Goal: Information Seeking & Learning: Learn about a topic

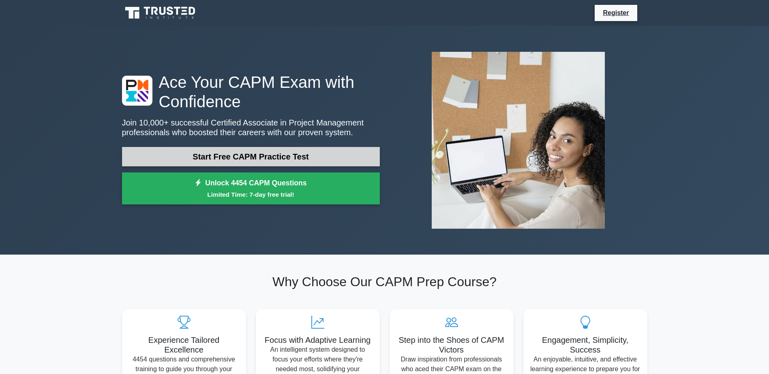
click at [175, 160] on link "Start Free CAPM Practice Test" at bounding box center [251, 156] width 258 height 19
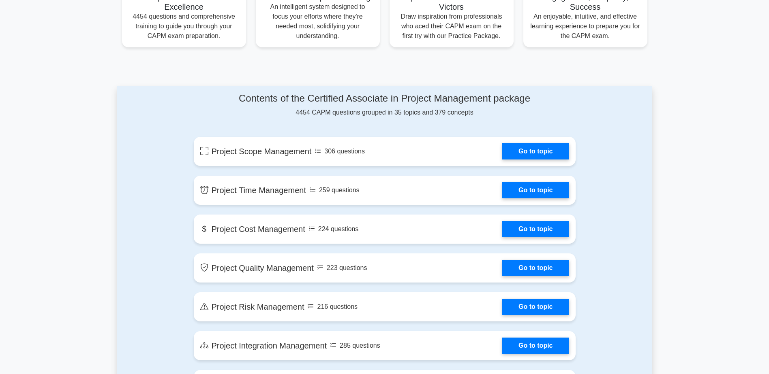
scroll to position [365, 0]
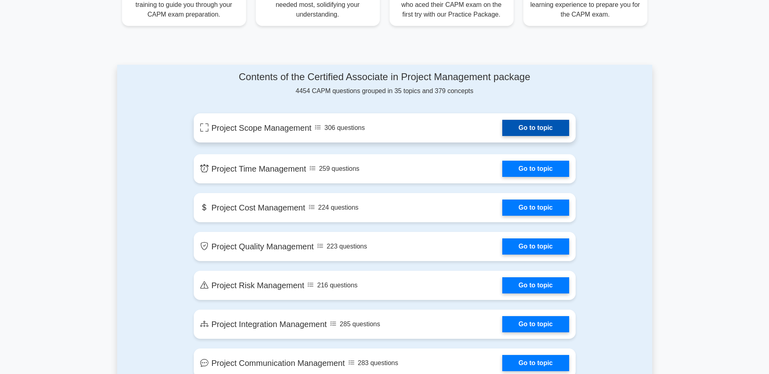
click at [502, 129] on link "Go to topic" at bounding box center [535, 128] width 66 height 16
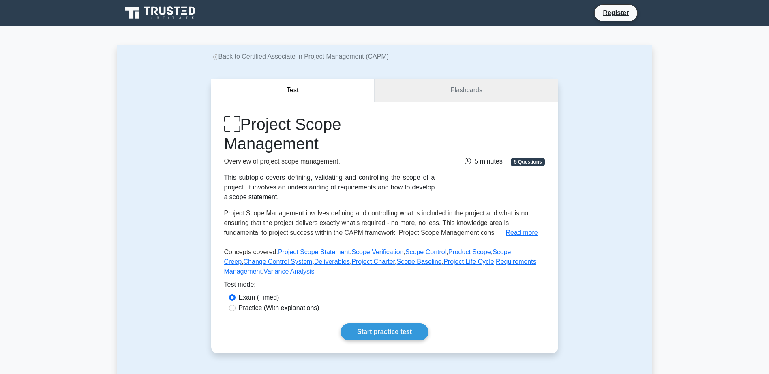
click at [272, 307] on label "Practice (With explanations)" at bounding box center [279, 309] width 81 height 10
click at [235, 307] on input "Practice (With explanations)" at bounding box center [232, 308] width 6 height 6
radio input "true"
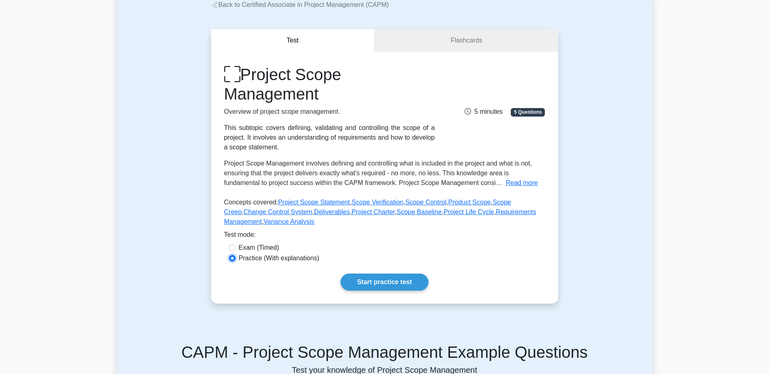
scroll to position [162, 0]
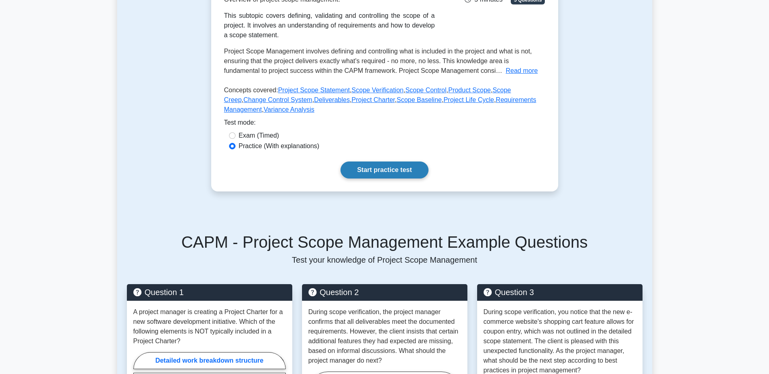
click at [348, 173] on link "Start practice test" at bounding box center [384, 170] width 88 height 17
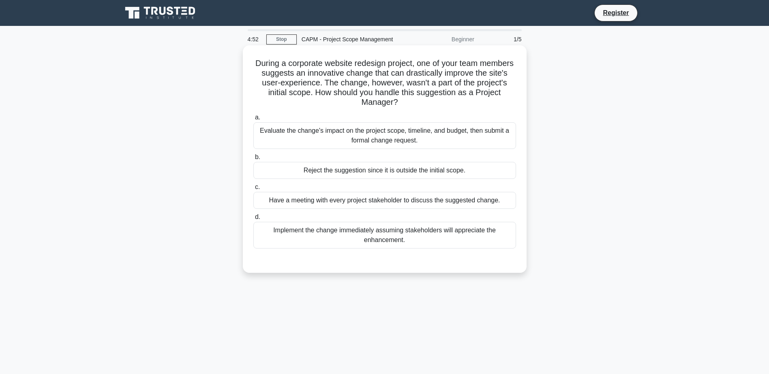
click at [284, 133] on div "Evaluate the change's impact on the project scope, timeline, and budget, then s…" at bounding box center [384, 135] width 263 height 27
click at [253, 120] on input "a. Evaluate the change's impact on the project scope, timeline, and budget, the…" at bounding box center [253, 117] width 0 height 5
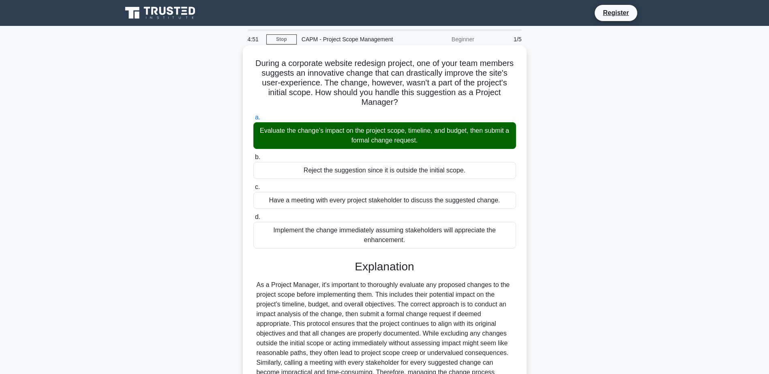
click at [292, 172] on div "Reject the suggestion since it is outside the initial scope." at bounding box center [384, 170] width 263 height 17
click at [253, 160] on input "b. Reject the suggestion since it is outside the initial scope." at bounding box center [253, 157] width 0 height 5
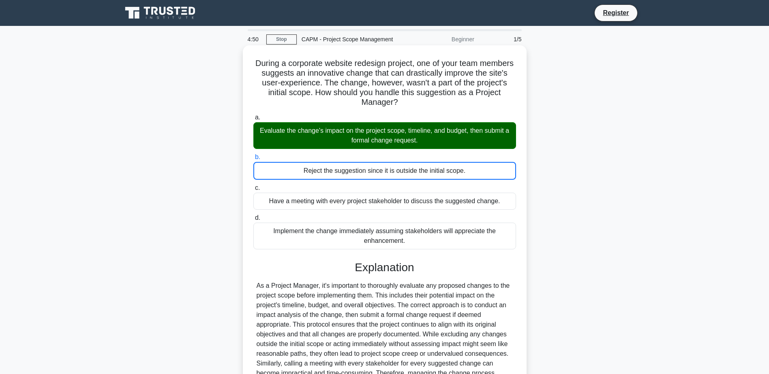
click at [296, 199] on div "Have a meeting with every project stakeholder to discuss the suggested change." at bounding box center [384, 201] width 263 height 17
click at [253, 191] on input "c. Have a meeting with every project stakeholder to discuss the suggested chang…" at bounding box center [253, 188] width 0 height 5
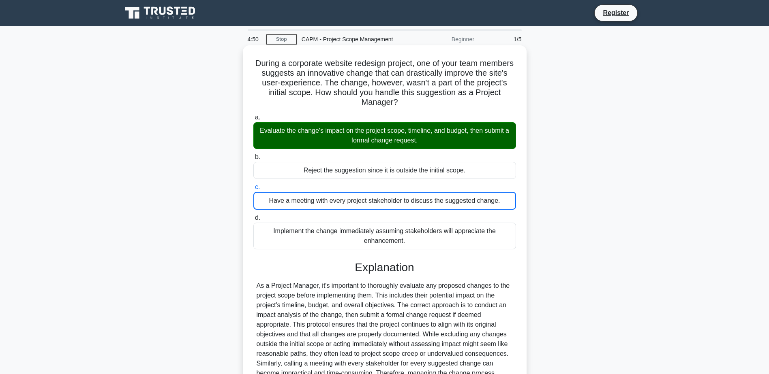
click at [294, 223] on label "d. Implement the change immediately assuming stakeholders will appreciate the e…" at bounding box center [384, 231] width 263 height 36
click at [253, 221] on input "d. Implement the change immediately assuming stakeholders will appreciate the e…" at bounding box center [253, 218] width 0 height 5
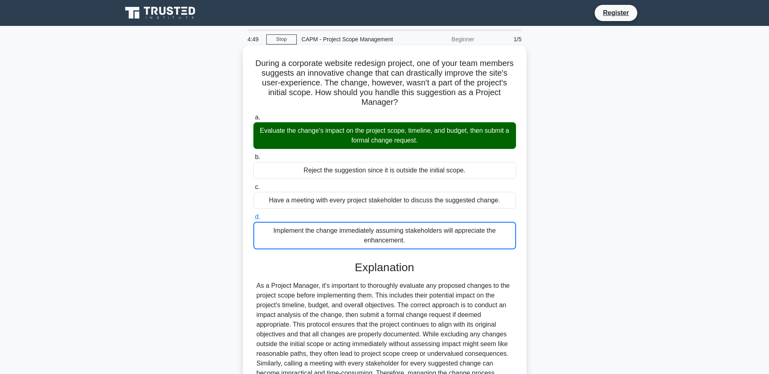
click at [295, 168] on div "Reject the suggestion since it is outside the initial scope." at bounding box center [384, 170] width 263 height 17
click at [253, 160] on input "b. Reject the suggestion since it is outside the initial scope." at bounding box center [253, 157] width 0 height 5
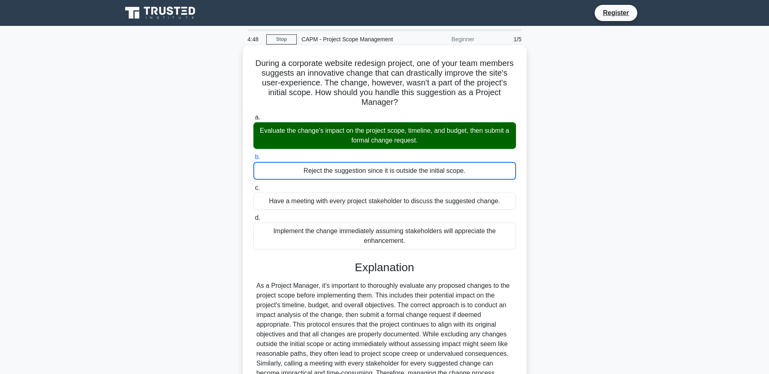
drag, startPoint x: 272, startPoint y: 129, endPoint x: 272, endPoint y: 107, distance: 21.9
click at [272, 128] on div "Evaluate the change's impact on the project scope, timeline, and budget, then s…" at bounding box center [384, 135] width 263 height 27
click at [253, 120] on input "a. Evaluate the change's impact on the project scope, timeline, and budget, the…" at bounding box center [253, 117] width 0 height 5
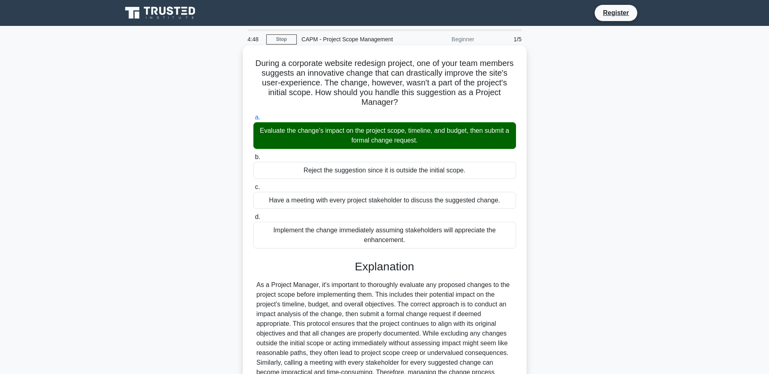
click at [272, 107] on h5 "During a corporate website redesign project, one of your team members suggests …" at bounding box center [384, 82] width 264 height 49
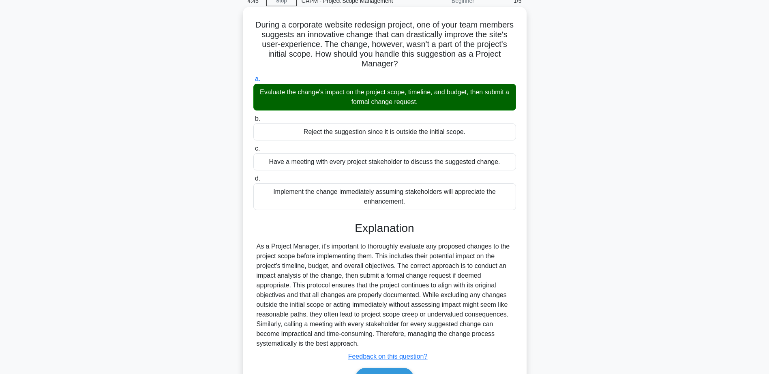
scroll to position [87, 0]
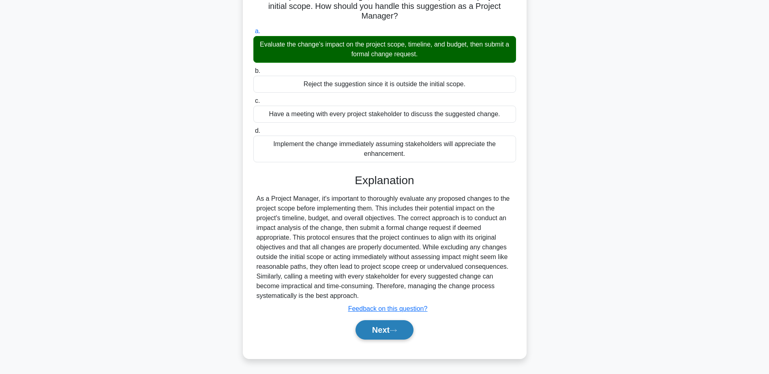
click at [387, 332] on button "Next" at bounding box center [384, 330] width 58 height 19
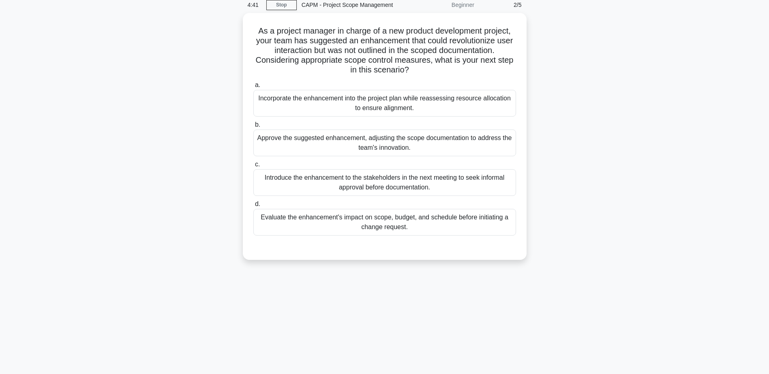
scroll to position [0, 0]
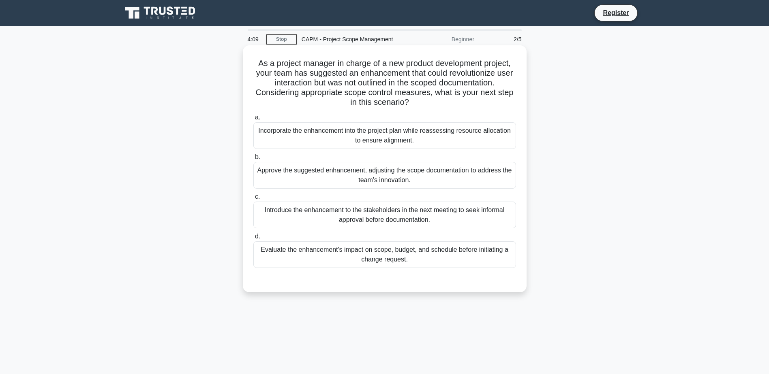
click at [386, 263] on div "Evaluate the enhancement's impact on scope, budget, and schedule before initiat…" at bounding box center [384, 255] width 263 height 27
click at [253, 240] on input "d. Evaluate the enhancement's impact on scope, budget, and schedule before init…" at bounding box center [253, 236] width 0 height 5
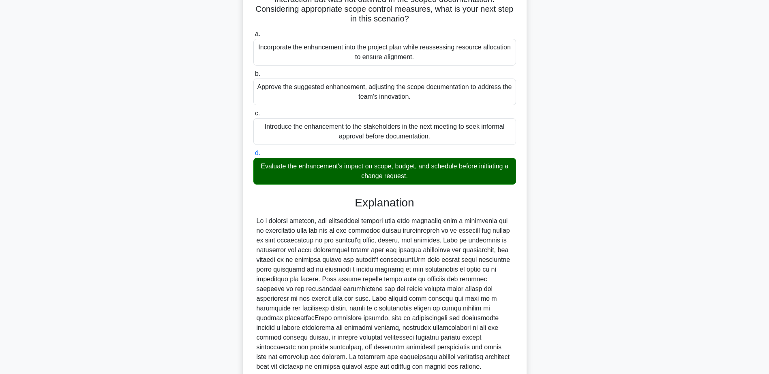
scroll to position [155, 0]
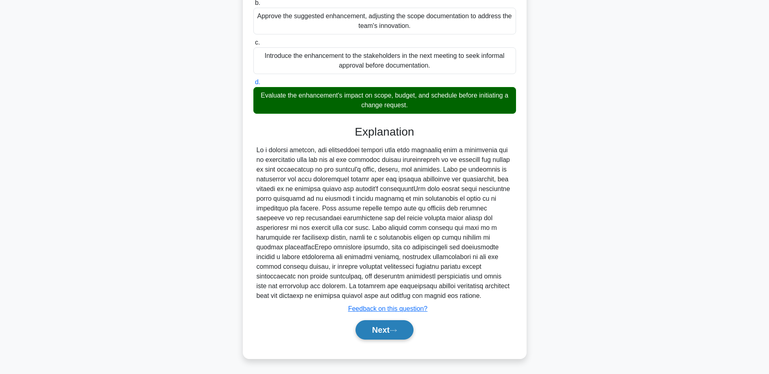
click at [385, 334] on button "Next" at bounding box center [384, 330] width 58 height 19
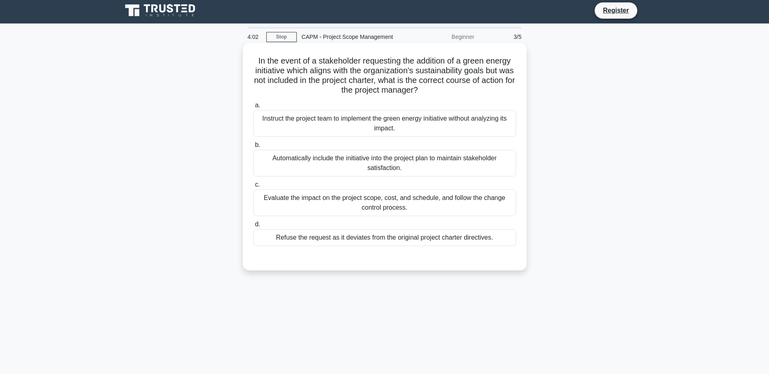
scroll to position [0, 0]
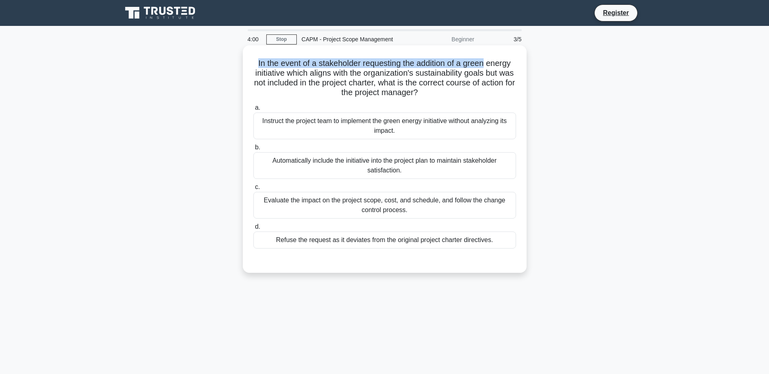
drag, startPoint x: 252, startPoint y: 63, endPoint x: 487, endPoint y: 64, distance: 235.5
click at [487, 64] on div "In the event of a stakeholder requesting the addition of a green energy initiat…" at bounding box center [384, 159] width 277 height 221
drag, startPoint x: 487, startPoint y: 64, endPoint x: 453, endPoint y: 83, distance: 39.6
click at [453, 83] on h5 "In the event of a stakeholder requesting the addition of a green energy initiat…" at bounding box center [384, 78] width 264 height 40
click at [301, 209] on div "Evaluate the impact on the project scope, cost, and schedule, and follow the ch…" at bounding box center [384, 205] width 263 height 27
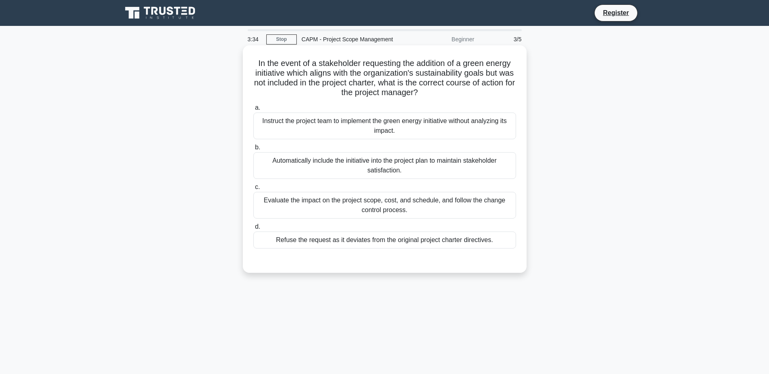
click at [253, 190] on input "c. Evaluate the impact on the project scope, cost, and schedule, and follow the…" at bounding box center [253, 187] width 0 height 5
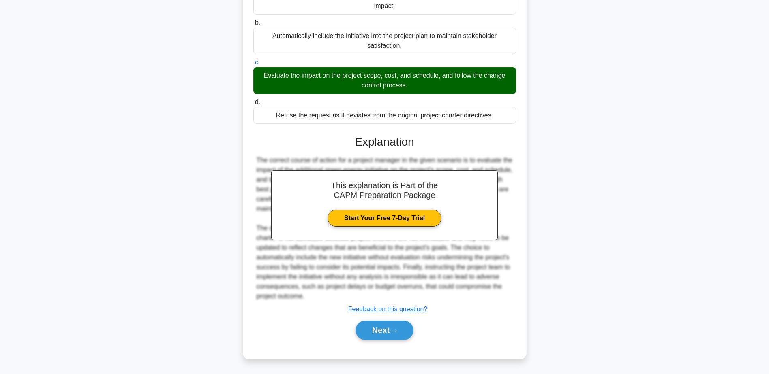
scroll to position [126, 0]
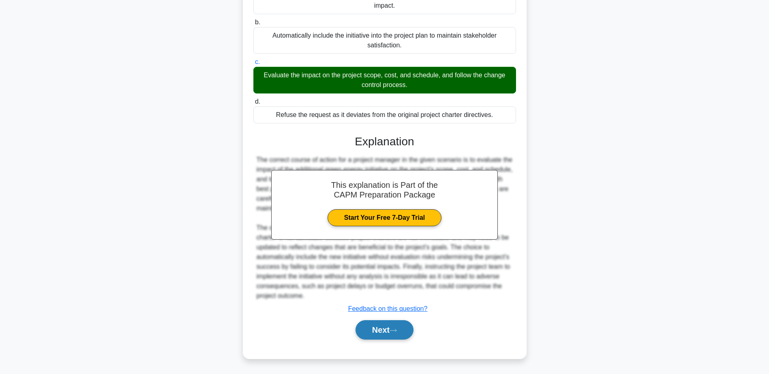
click at [387, 332] on button "Next" at bounding box center [384, 330] width 58 height 19
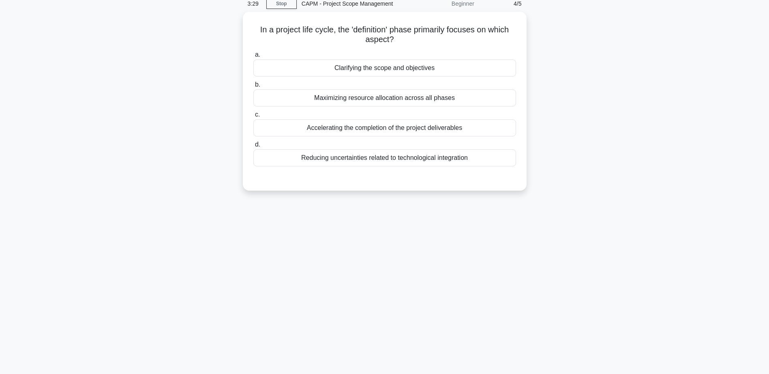
scroll to position [0, 0]
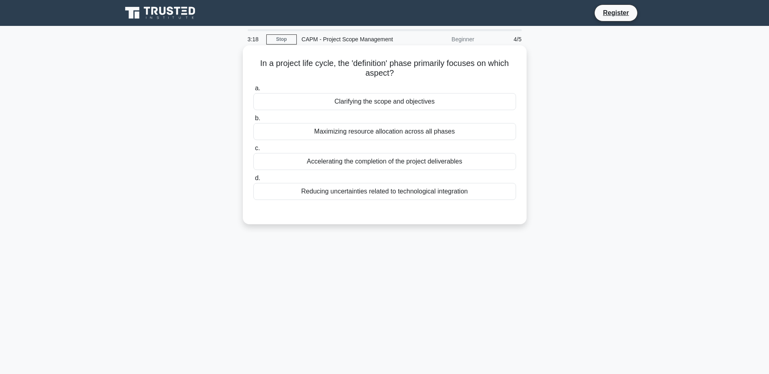
click at [355, 100] on div "Clarifying the scope and objectives" at bounding box center [384, 101] width 263 height 17
click at [253, 91] on input "a. Clarifying the scope and objectives" at bounding box center [253, 88] width 0 height 5
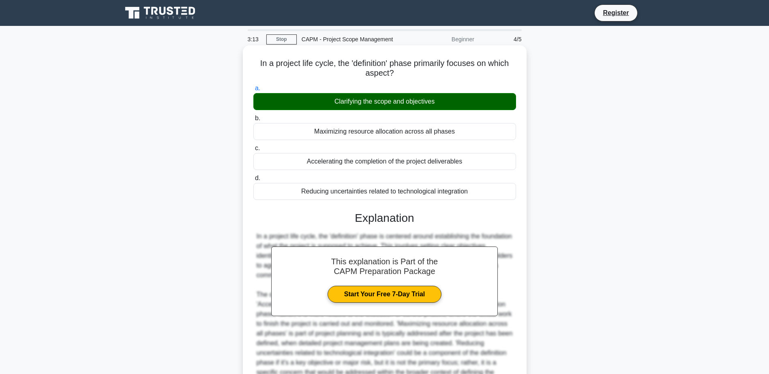
click at [314, 162] on div "Accelerating the completion of the project deliverables" at bounding box center [384, 161] width 263 height 17
click at [253, 151] on input "c. Accelerating the completion of the project deliverables" at bounding box center [253, 148] width 0 height 5
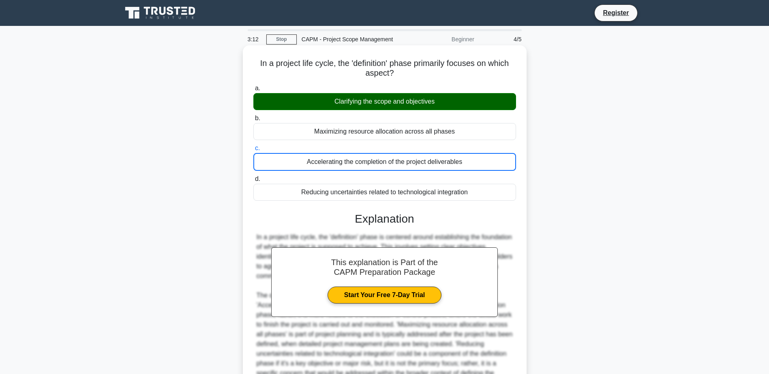
click at [297, 135] on div "Maximizing resource allocation across all phases" at bounding box center [384, 131] width 263 height 17
click at [253, 121] on input "b. Maximizing resource allocation across all phases" at bounding box center [253, 118] width 0 height 5
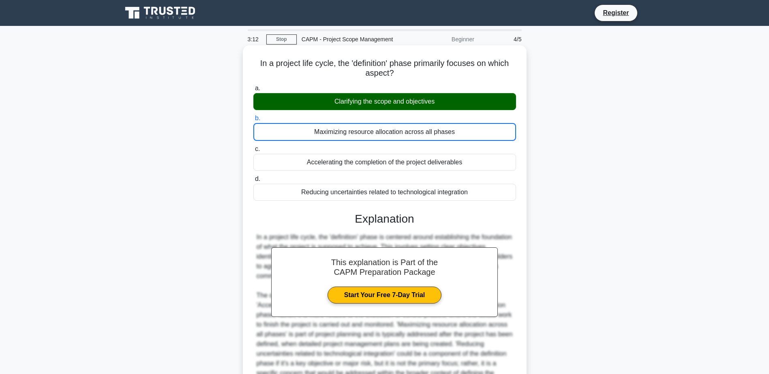
click at [293, 165] on div "Accelerating the completion of the project deliverables" at bounding box center [384, 162] width 263 height 17
click at [253, 152] on input "c. Accelerating the completion of the project deliverables" at bounding box center [253, 149] width 0 height 5
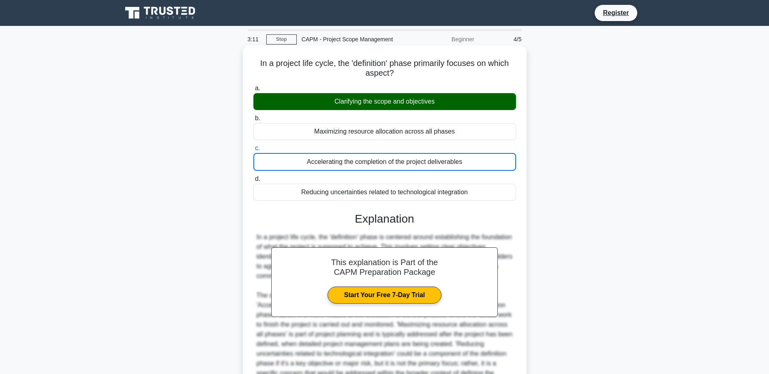
click at [287, 189] on div "Reducing uncertainties related to technological integration" at bounding box center [384, 192] width 263 height 17
click at [253, 182] on input "d. Reducing uncertainties related to technological integration" at bounding box center [253, 179] width 0 height 5
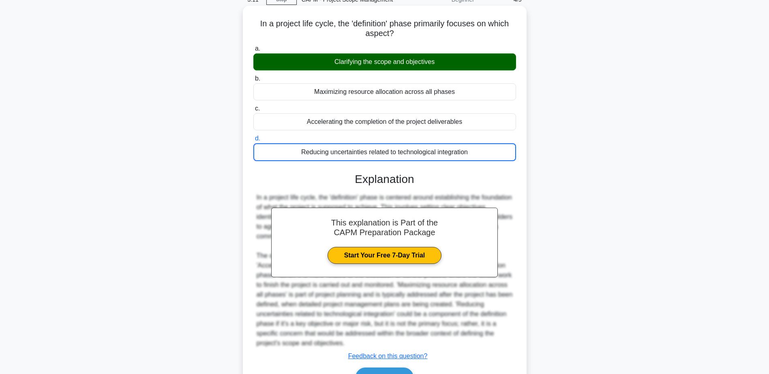
scroll to position [97, 0]
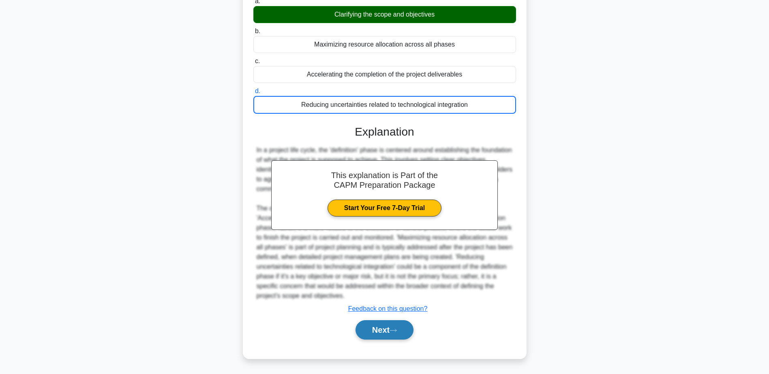
click at [391, 334] on button "Next" at bounding box center [384, 330] width 58 height 19
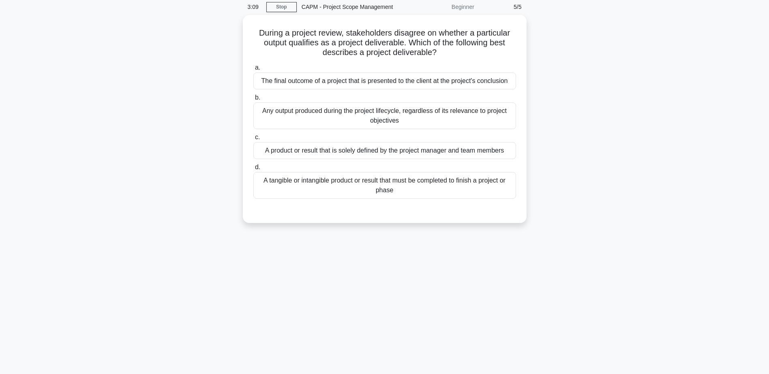
scroll to position [0, 0]
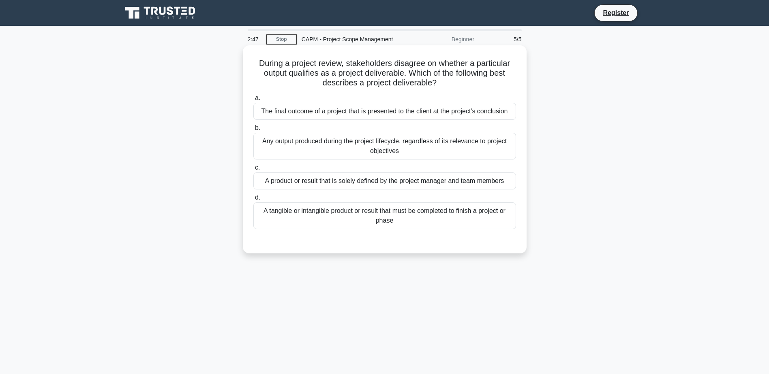
click at [397, 147] on div "Any output produced during the project lifecycle, regardless of its relevance t…" at bounding box center [384, 146] width 263 height 27
click at [253, 131] on input "b. Any output produced during the project lifecycle, regardless of its relevanc…" at bounding box center [253, 128] width 0 height 5
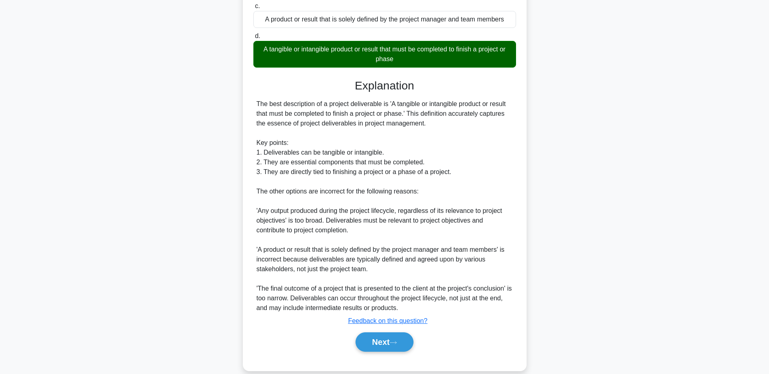
scroll to position [175, 0]
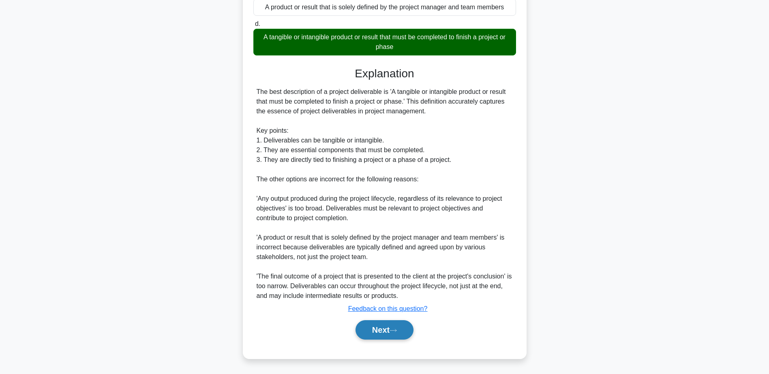
click at [390, 323] on button "Next" at bounding box center [384, 330] width 58 height 19
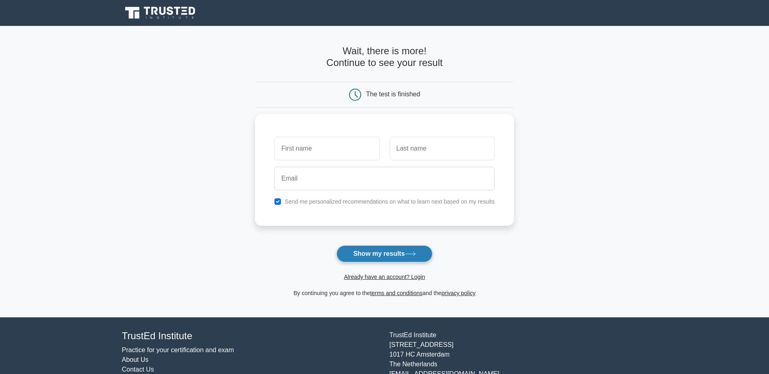
click at [352, 258] on button "Show my results" at bounding box center [384, 254] width 96 height 17
click at [158, 17] on icon at bounding box center [161, 12] width 78 height 15
